Goal: Task Accomplishment & Management: Manage account settings

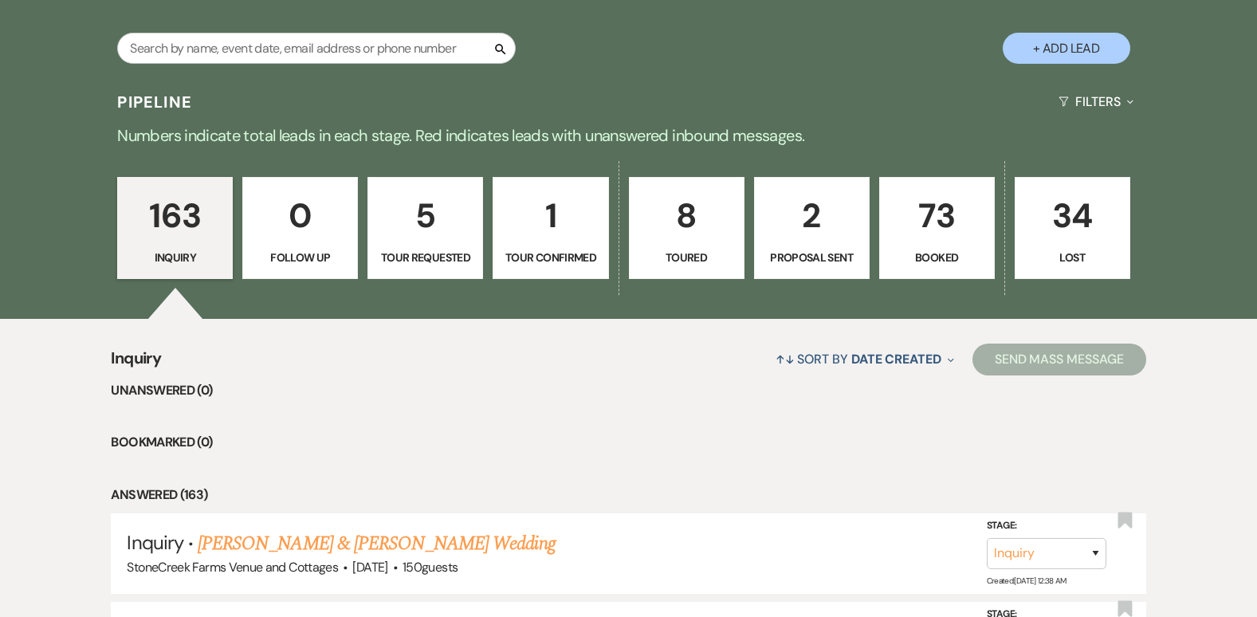
scroll to position [1042, 0]
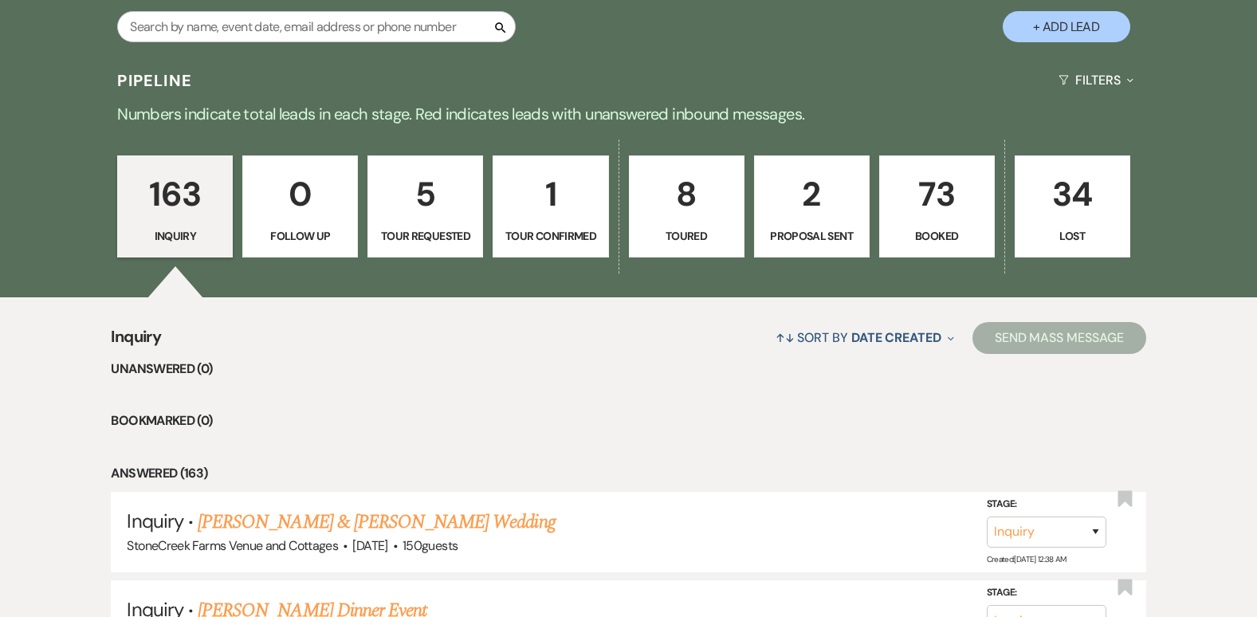
click at [921, 200] on p "73" at bounding box center [937, 193] width 95 height 53
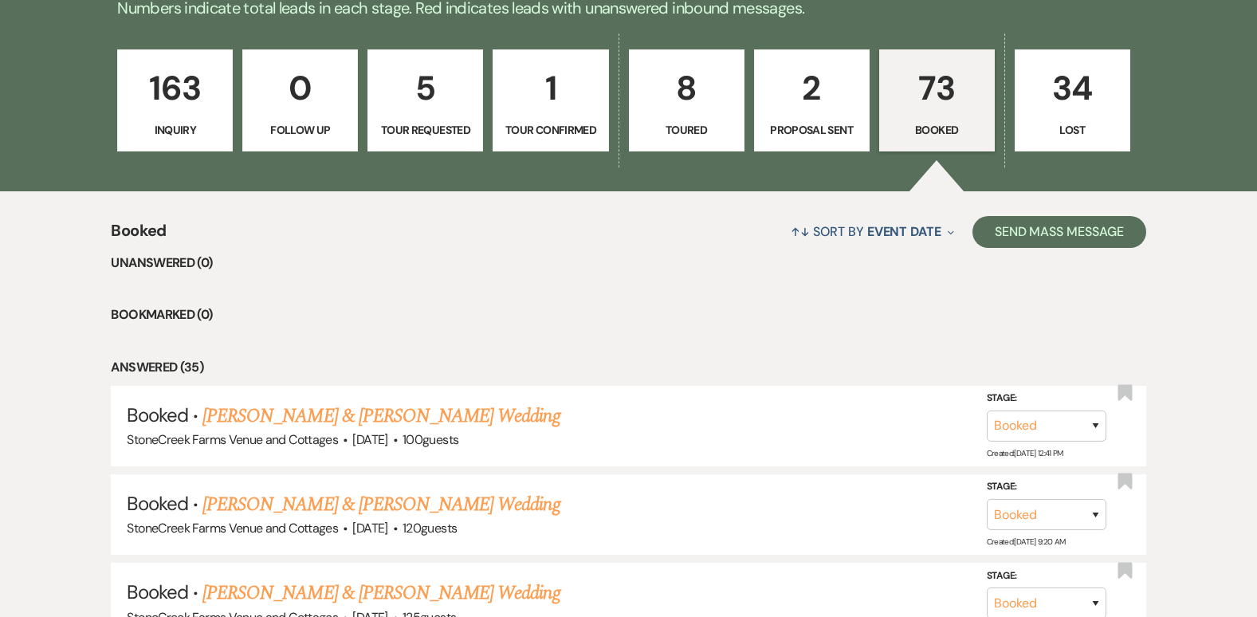
scroll to position [1202, 0]
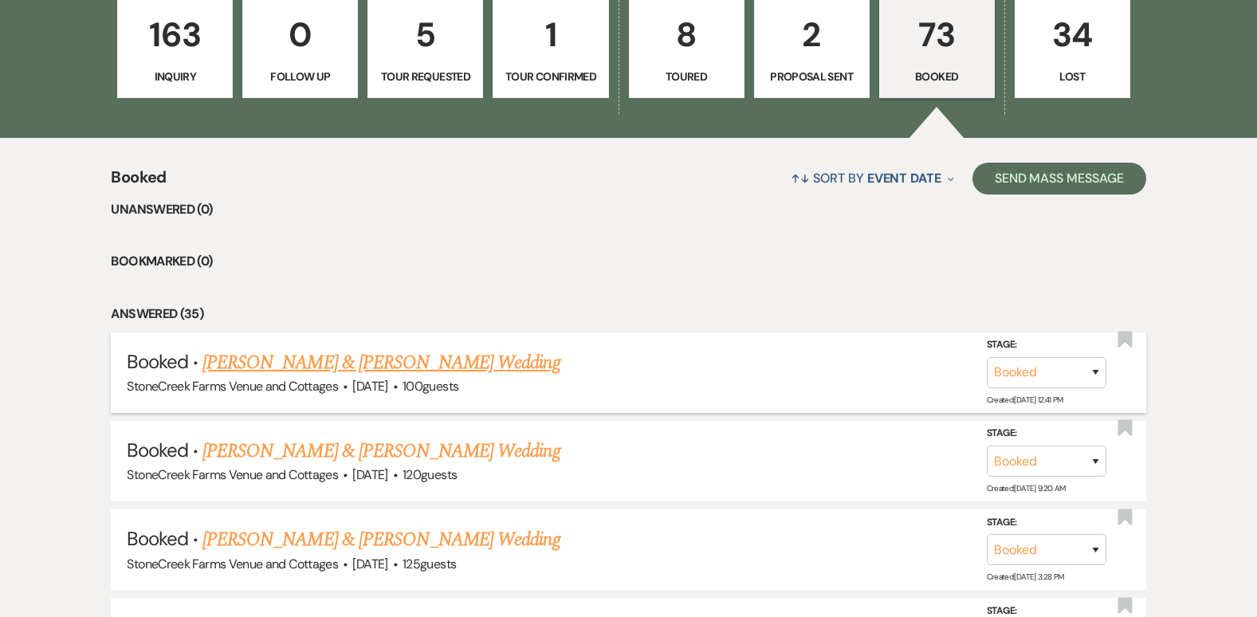
click at [393, 356] on link "[PERSON_NAME] & [PERSON_NAME] Wedding" at bounding box center [381, 362] width 357 height 29
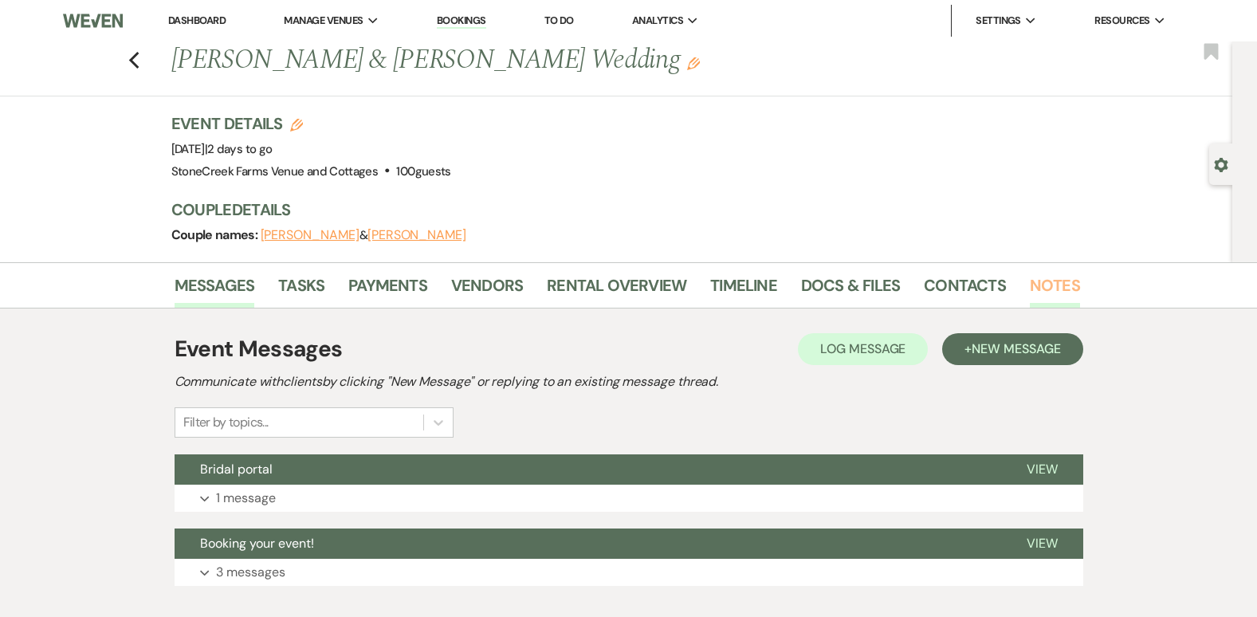
click at [1049, 281] on link "Notes" at bounding box center [1055, 290] width 50 height 35
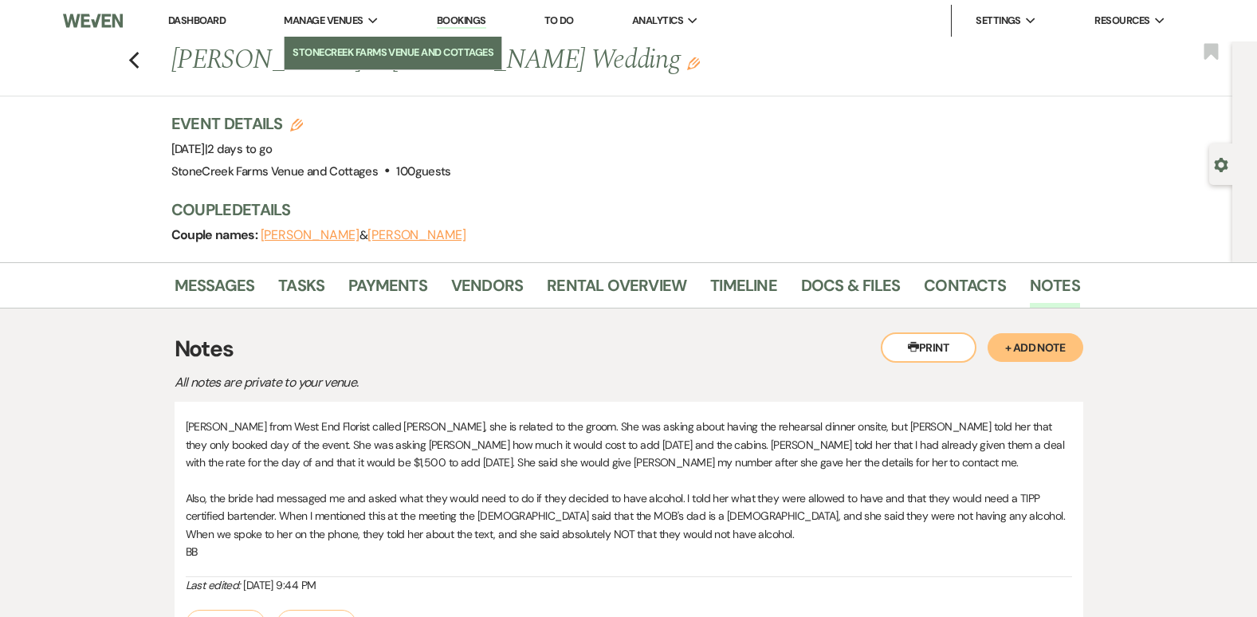
click at [341, 45] on li "StoneCreek Farms Venue and Cottages" at bounding box center [393, 53] width 201 height 16
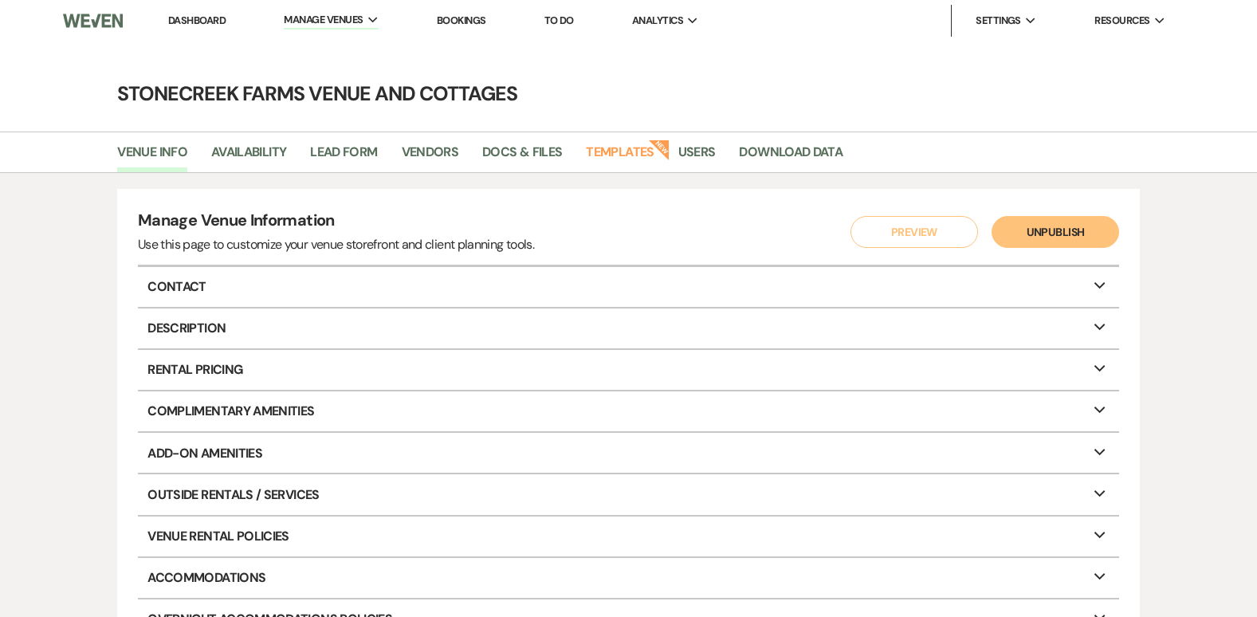
click at [191, 19] on link "Dashboard" at bounding box center [196, 21] width 57 height 14
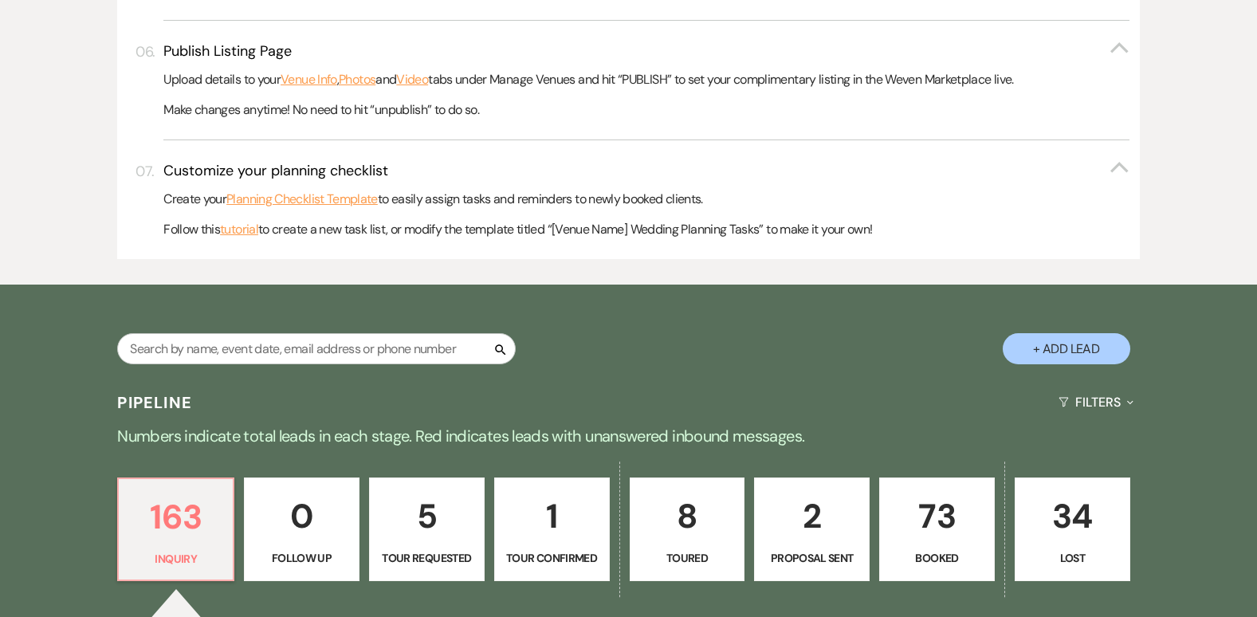
scroll to position [1260, 0]
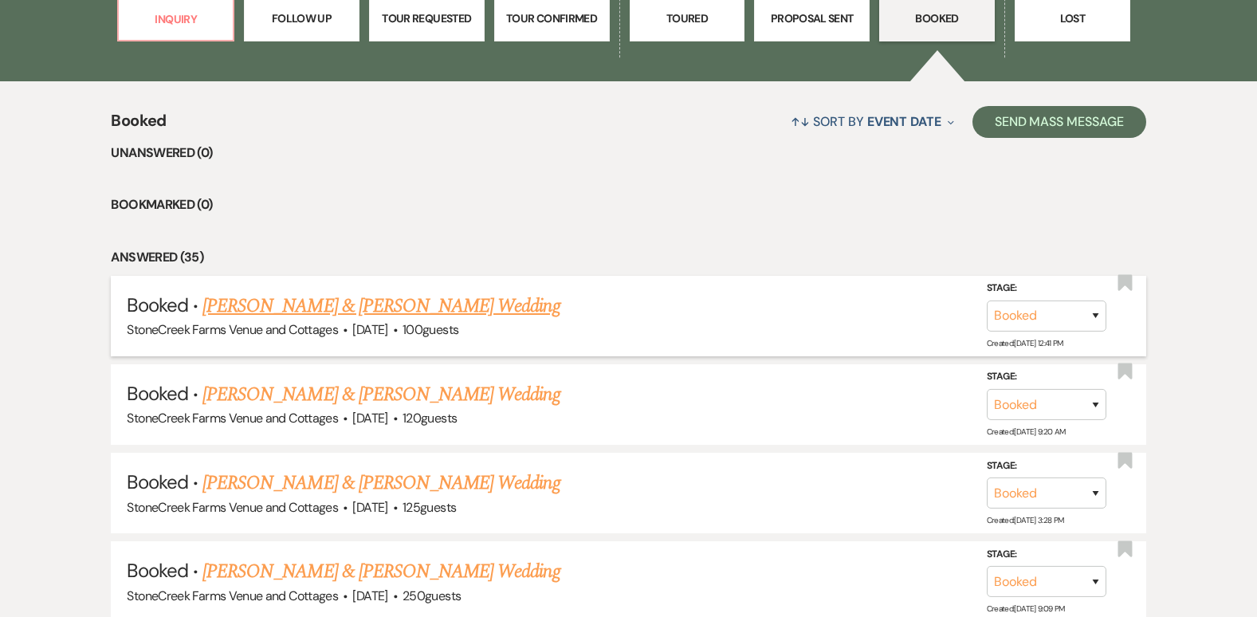
click at [367, 303] on link "[PERSON_NAME] & [PERSON_NAME] Wedding" at bounding box center [381, 306] width 357 height 29
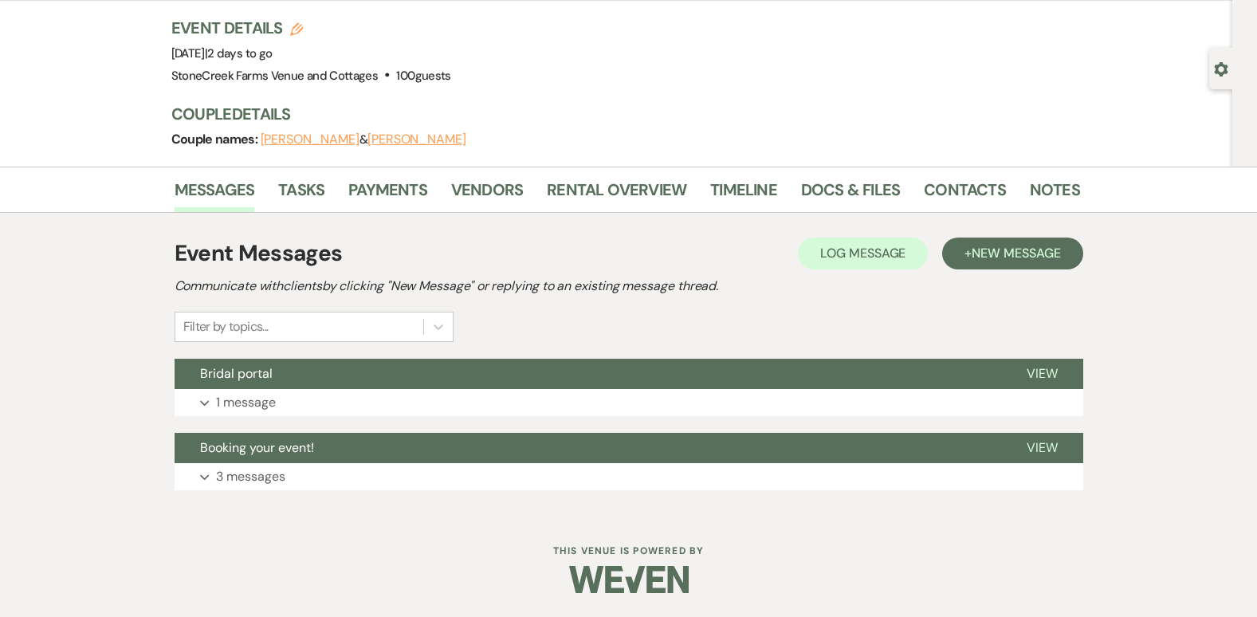
scroll to position [96, 0]
click at [1047, 185] on link "Notes" at bounding box center [1055, 194] width 50 height 35
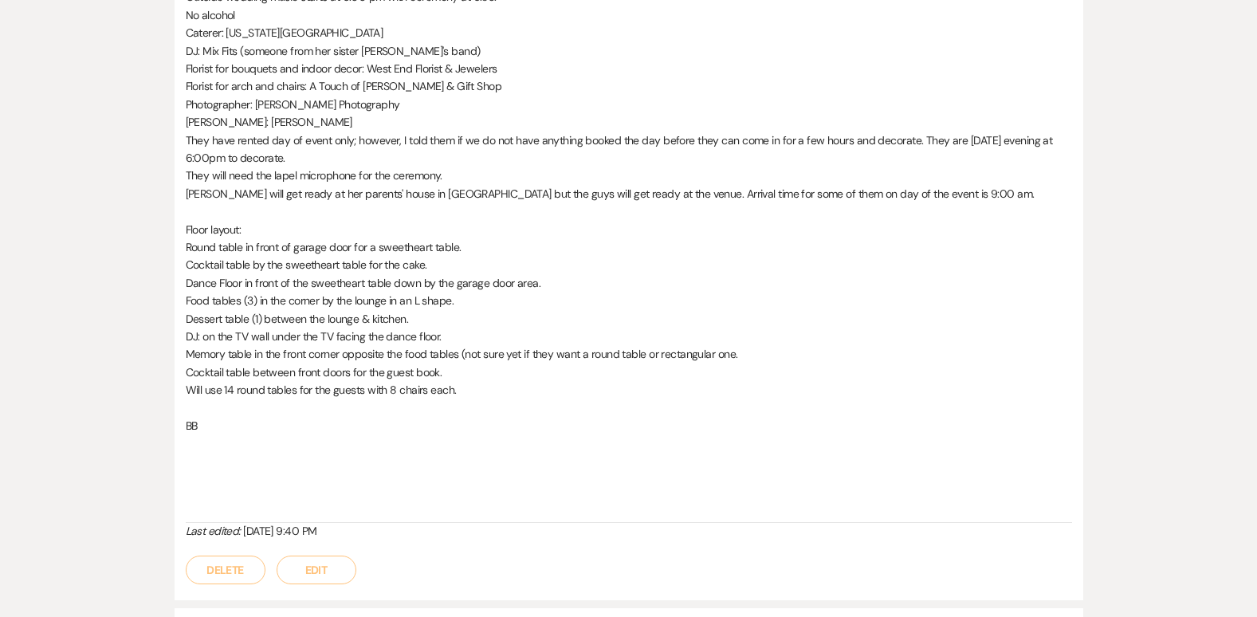
scroll to position [776, 0]
